Goal: Check status: Check status

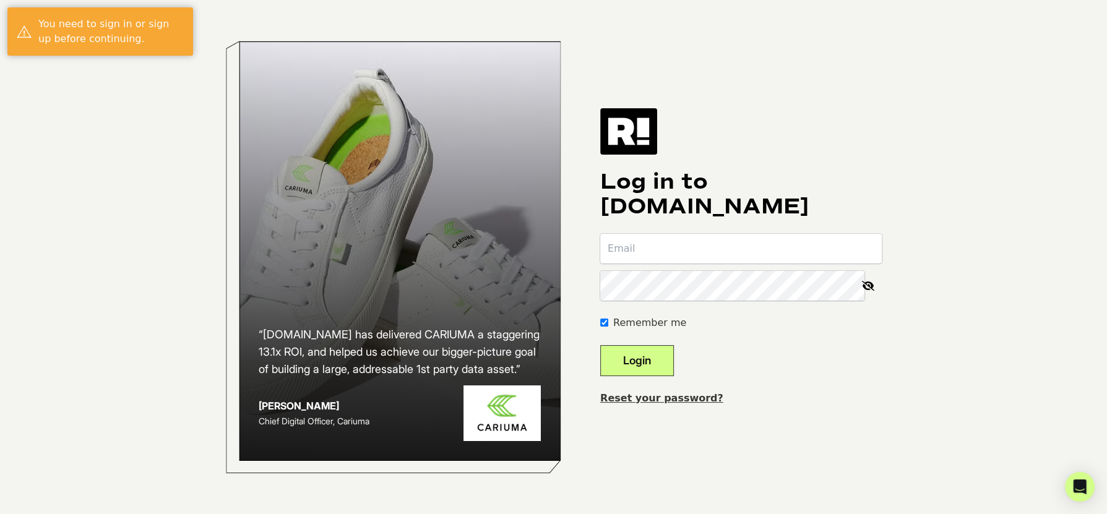
click at [695, 241] on input "email" at bounding box center [741, 249] width 282 height 30
type input "community@teamalloy.com"
click at [655, 359] on button "Login" at bounding box center [637, 360] width 74 height 31
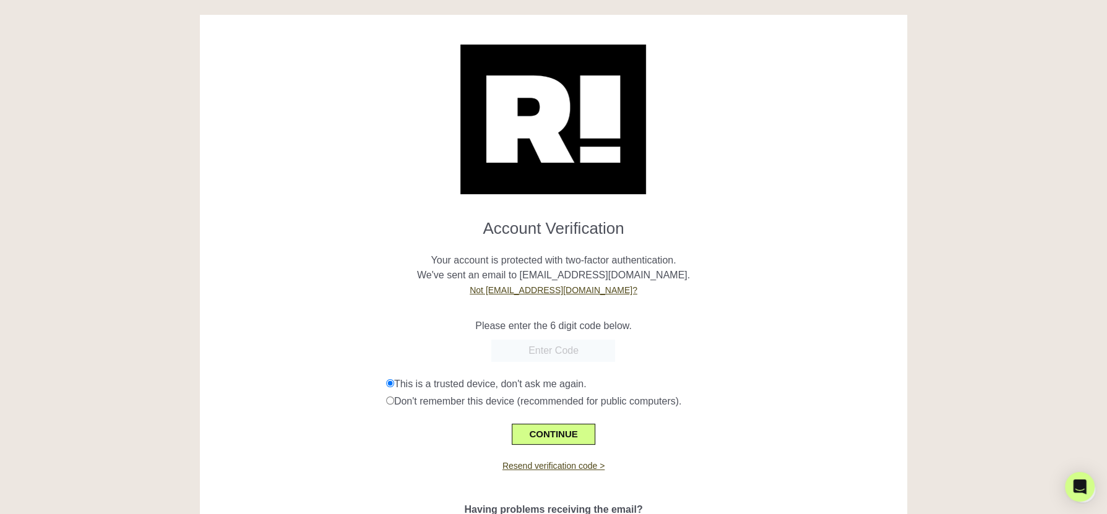
click at [554, 354] on input "text" at bounding box center [553, 351] width 124 height 22
paste input "390077"
type input "390077"
click at [572, 435] on button "CONTINUE" at bounding box center [553, 434] width 83 height 21
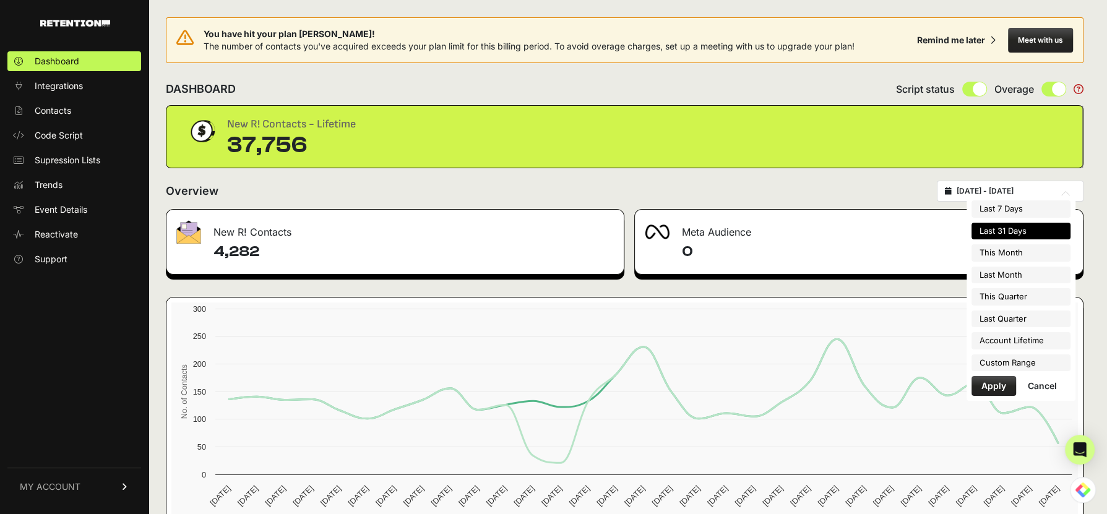
click at [1022, 191] on input "[DATE] - [DATE]" at bounding box center [1016, 191] width 119 height 10
click at [1012, 277] on li "Last Month" at bounding box center [1020, 275] width 99 height 17
type input "[DATE] - [DATE]"
